Goal: Check status: Check status

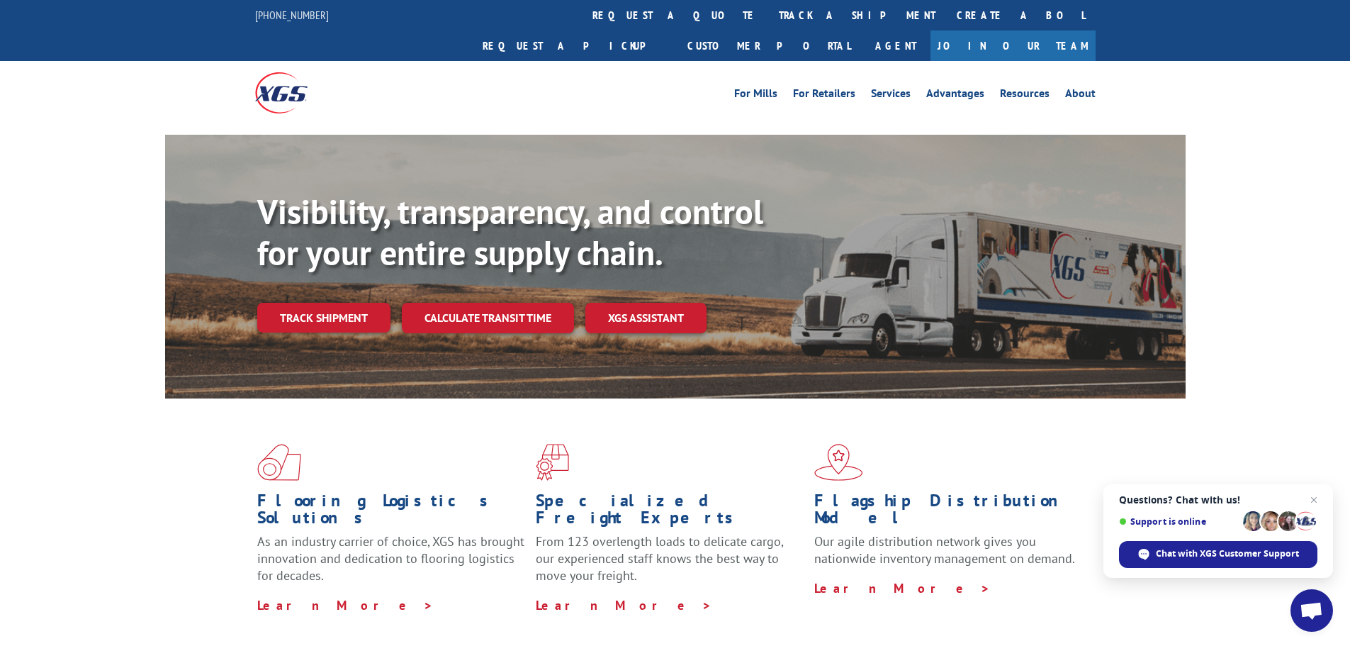
click at [324, 303] on link "Track shipment" at bounding box center [323, 318] width 133 height 30
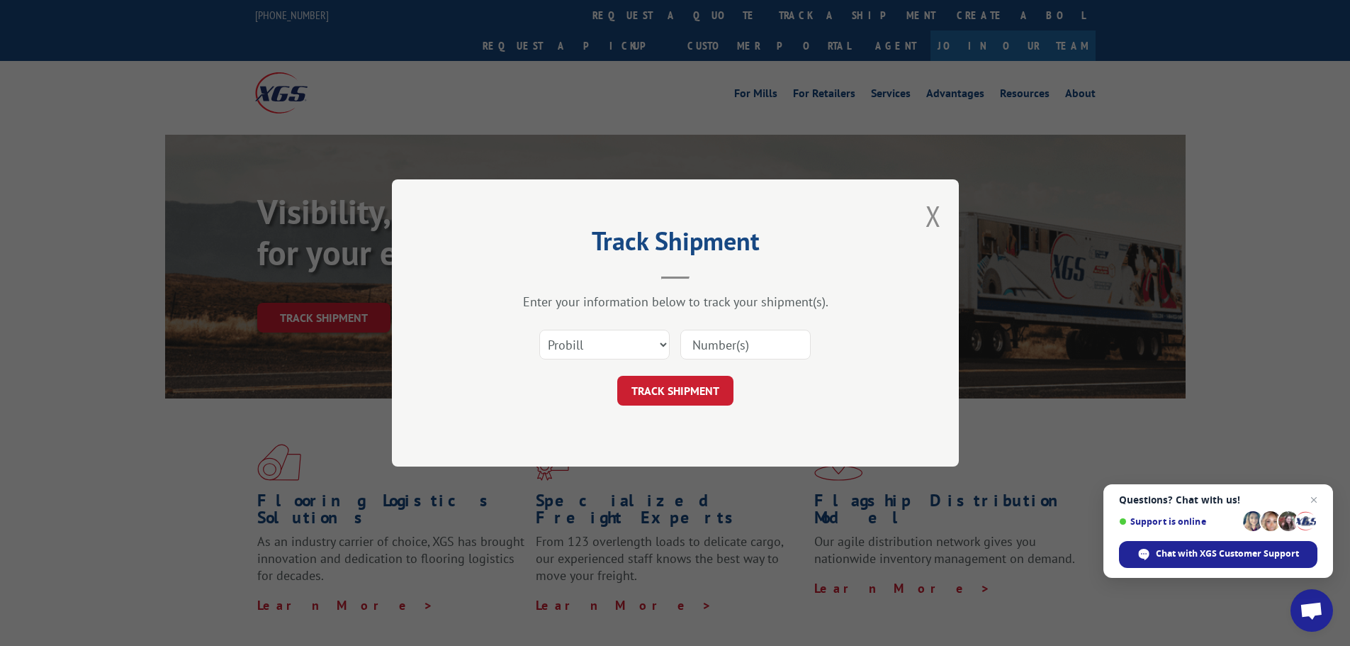
click at [733, 348] on input at bounding box center [745, 345] width 130 height 30
click at [711, 345] on input at bounding box center [745, 345] width 130 height 30
paste input "17235514 Linehaul Pickup Num"
type input "17235514 Linehaul Pickup Num"
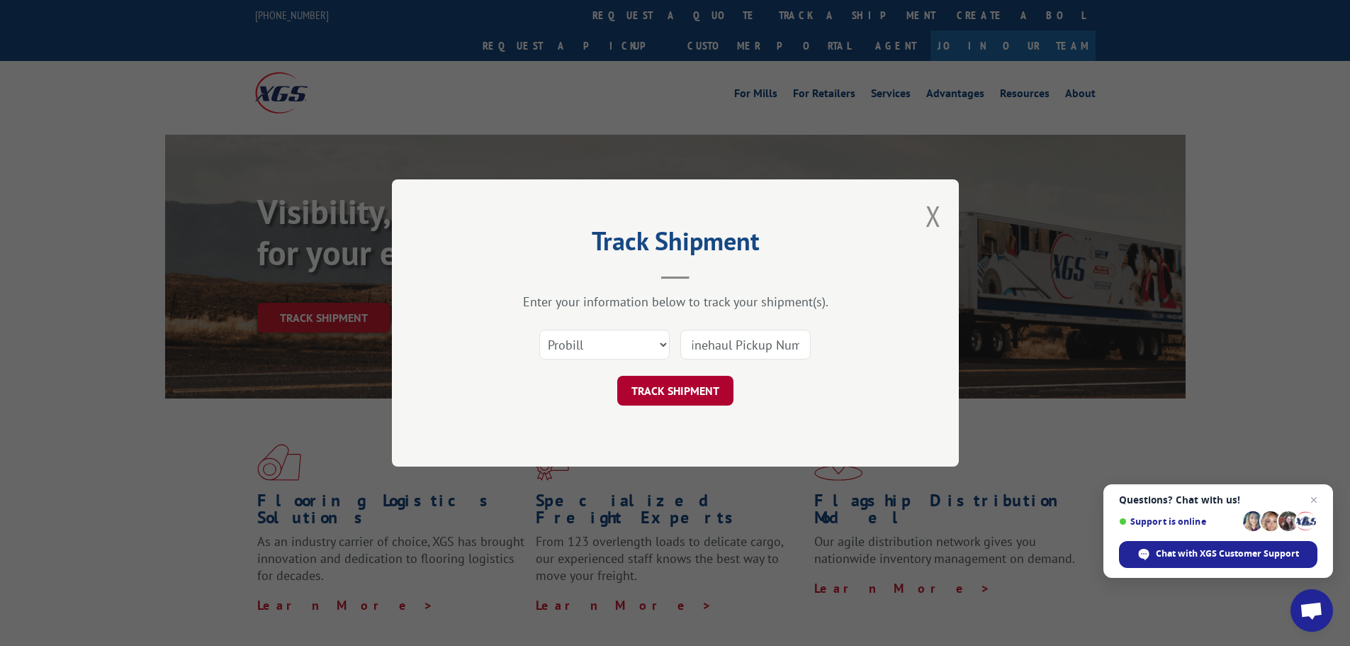
click at [686, 384] on button "TRACK SHIPMENT" at bounding box center [675, 391] width 116 height 30
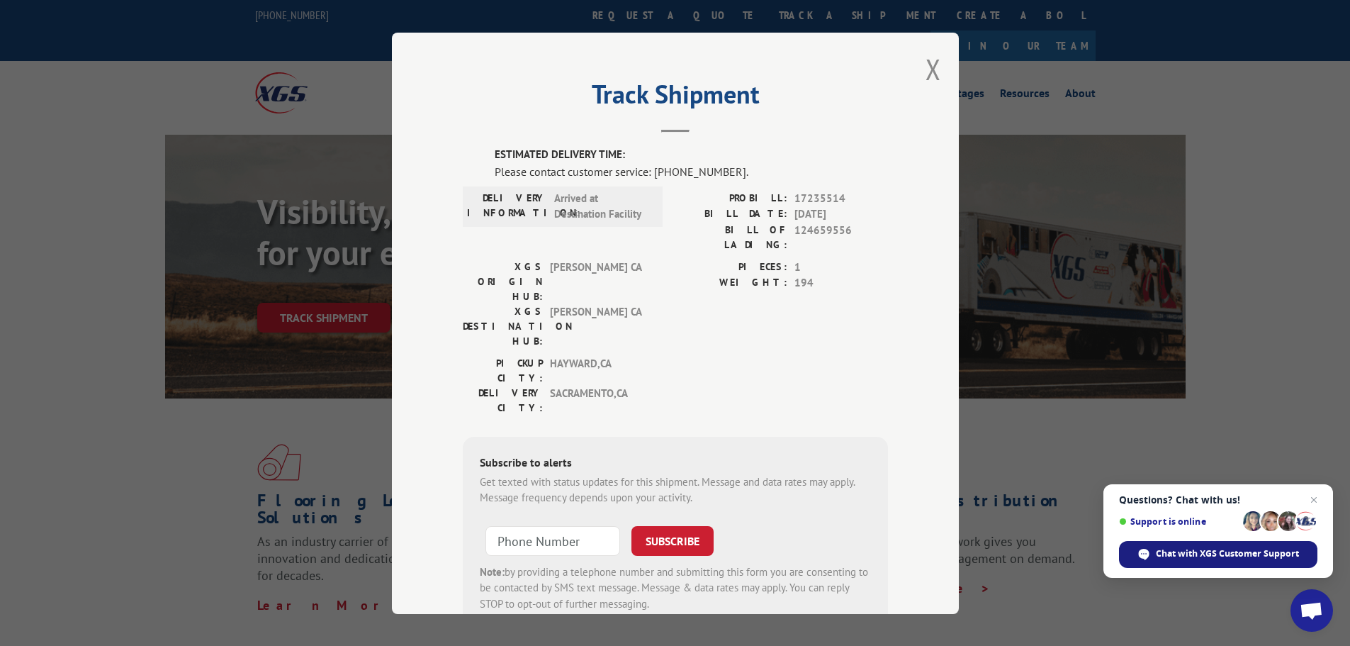
click at [1242, 557] on span "Chat with XGS Customer Support" at bounding box center [1227, 553] width 143 height 13
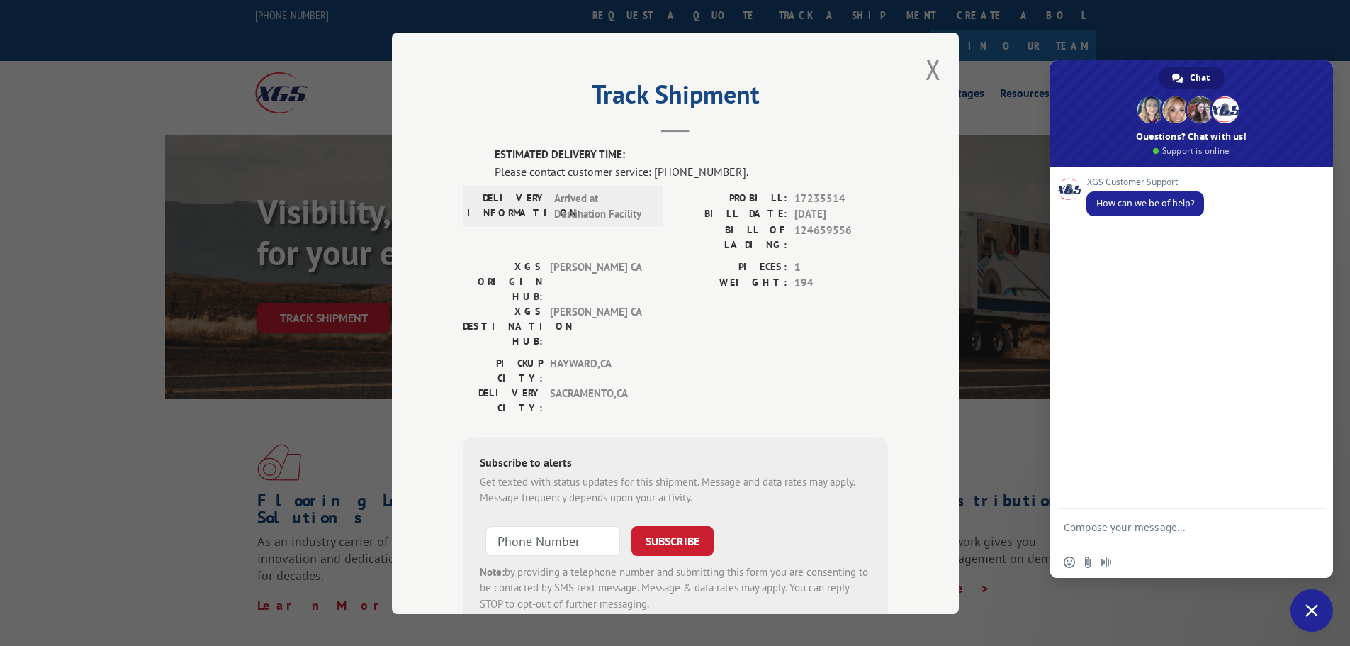
click at [1217, 556] on div "Insert an emoji Send a file Audio message" at bounding box center [1191, 561] width 283 height 31
click at [1221, 534] on textarea "Compose your message..." at bounding box center [1176, 534] width 224 height 26
type textarea "can i please speak with [PERSON_NAME]"
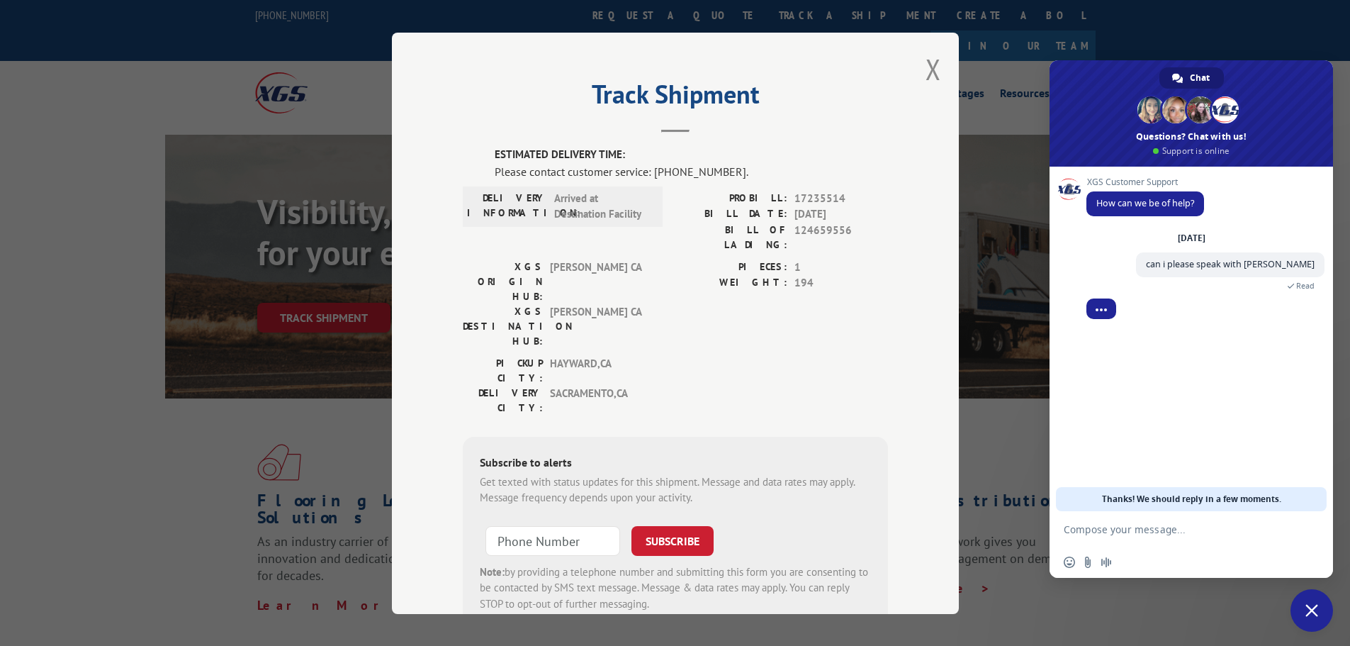
click at [178, 367] on div "Track Shipment ESTIMATED DELIVERY TIME: Please contact customer service: [PHONE…" at bounding box center [675, 323] width 1350 height 646
